Goal: Task Accomplishment & Management: Manage account settings

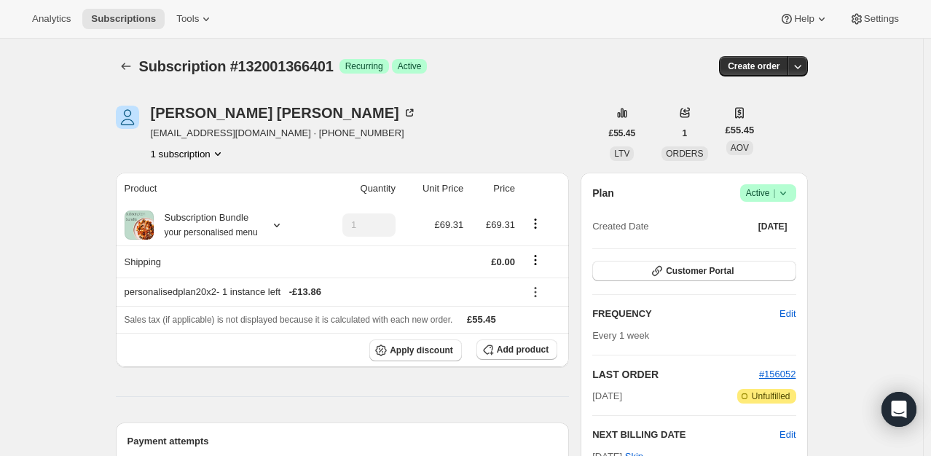
click at [789, 194] on icon at bounding box center [783, 193] width 15 height 15
click at [781, 249] on span "Cancel subscription" at bounding box center [773, 246] width 82 height 11
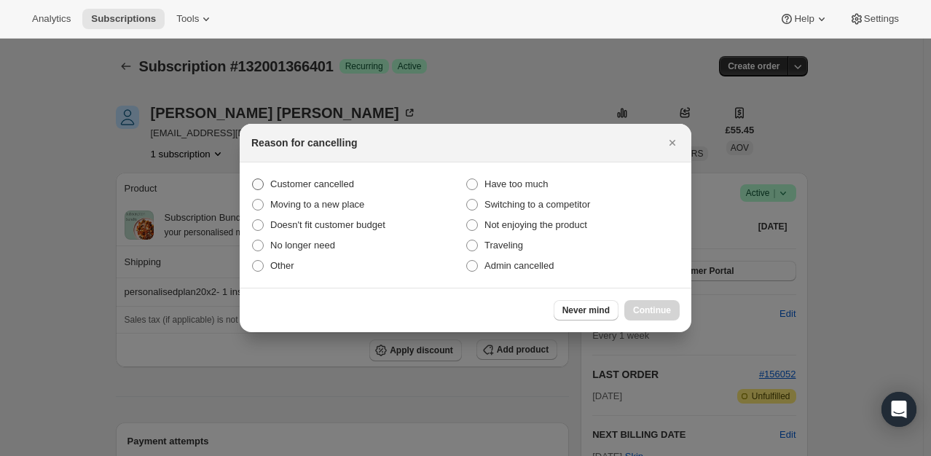
click at [356, 192] on label "Customer cancelled" at bounding box center [358, 184] width 214 height 20
click at [253, 179] on input "Customer cancelled" at bounding box center [252, 179] width 1 height 1
radio input "true"
click at [647, 310] on span "Continue" at bounding box center [652, 311] width 38 height 12
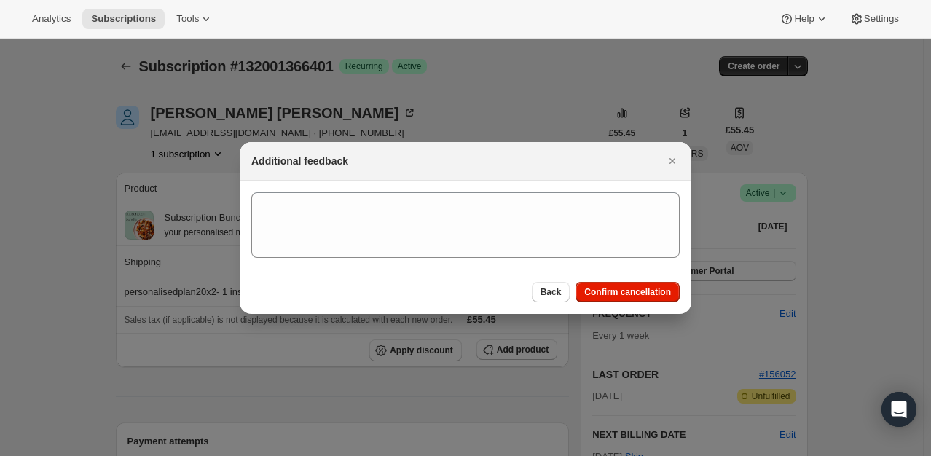
click at [645, 302] on div "Back Confirm cancellation" at bounding box center [466, 292] width 452 height 44
click at [652, 292] on span "Confirm cancellation" at bounding box center [628, 292] width 87 height 12
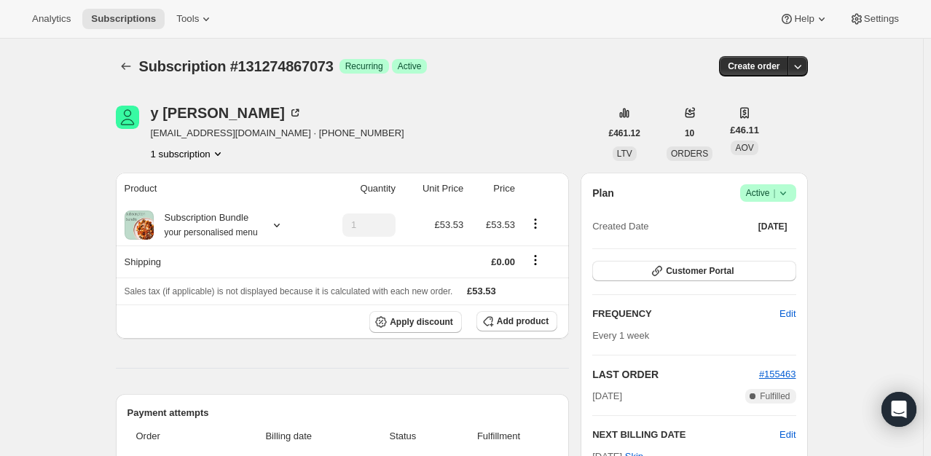
click at [792, 206] on div "Plan Success Active | Created Date Sep 7, 2025" at bounding box center [694, 210] width 203 height 52
click at [796, 196] on span "Success Active |" at bounding box center [768, 192] width 56 height 17
click at [759, 245] on span "Cancel subscription" at bounding box center [773, 246] width 82 height 11
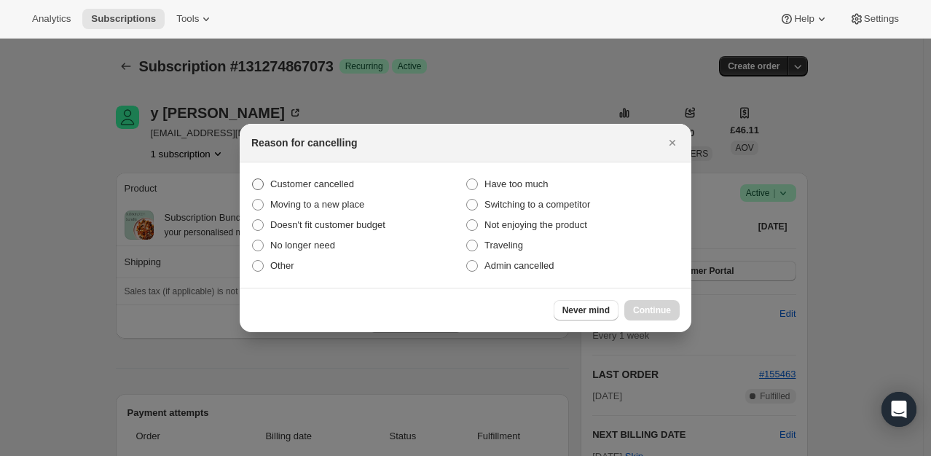
click at [335, 184] on span "Customer cancelled" at bounding box center [312, 184] width 84 height 11
click at [253, 179] on input "Customer cancelled" at bounding box center [252, 179] width 1 height 1
radio input "true"
click at [657, 310] on span "Continue" at bounding box center [652, 311] width 38 height 12
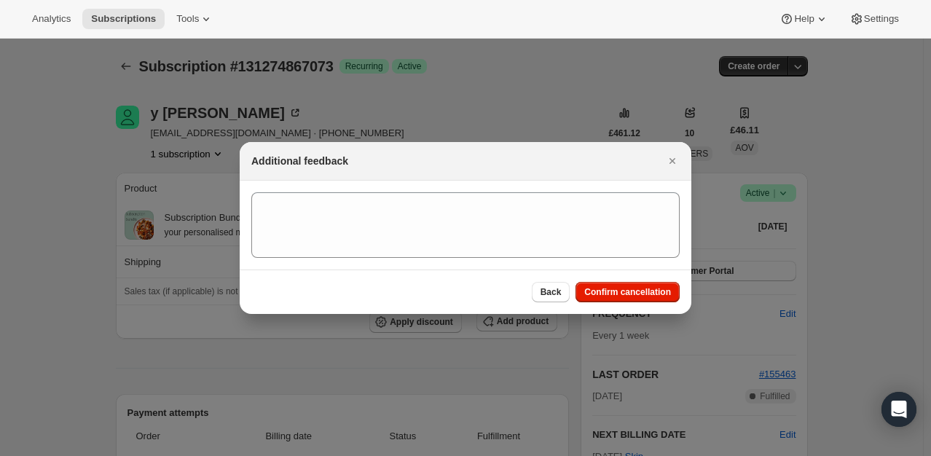
click at [599, 270] on section ":rbk:" at bounding box center [466, 225] width 452 height 89
click at [609, 297] on span "Confirm cancellation" at bounding box center [628, 292] width 87 height 12
